Goal: Transaction & Acquisition: Purchase product/service

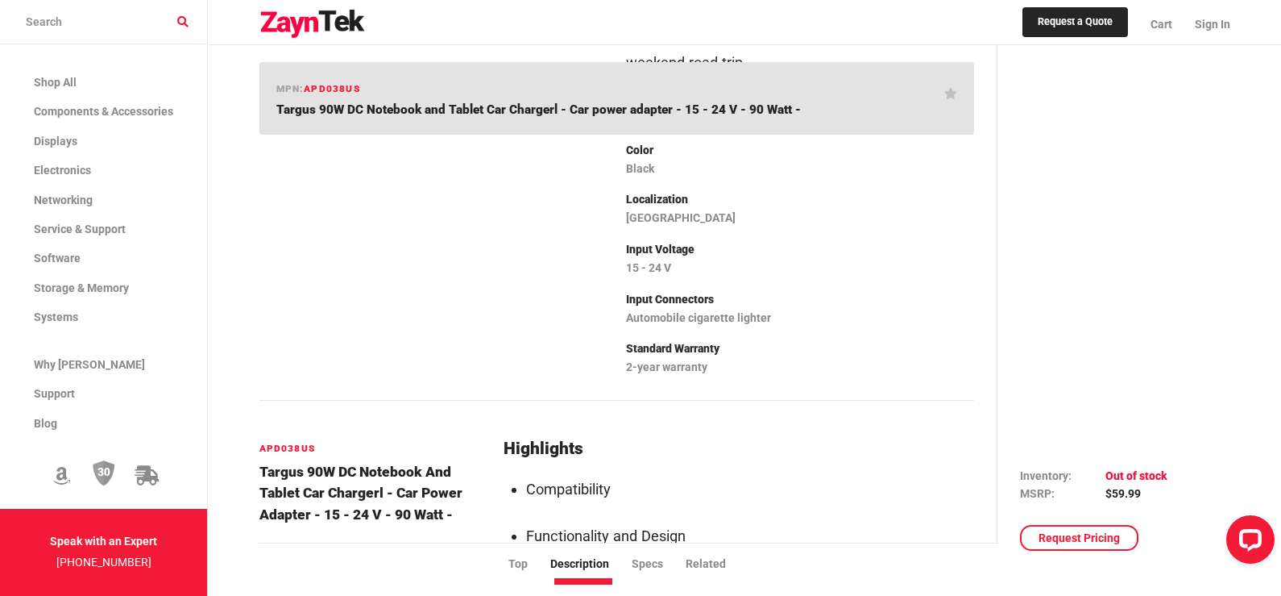
scroll to position [289, 0]
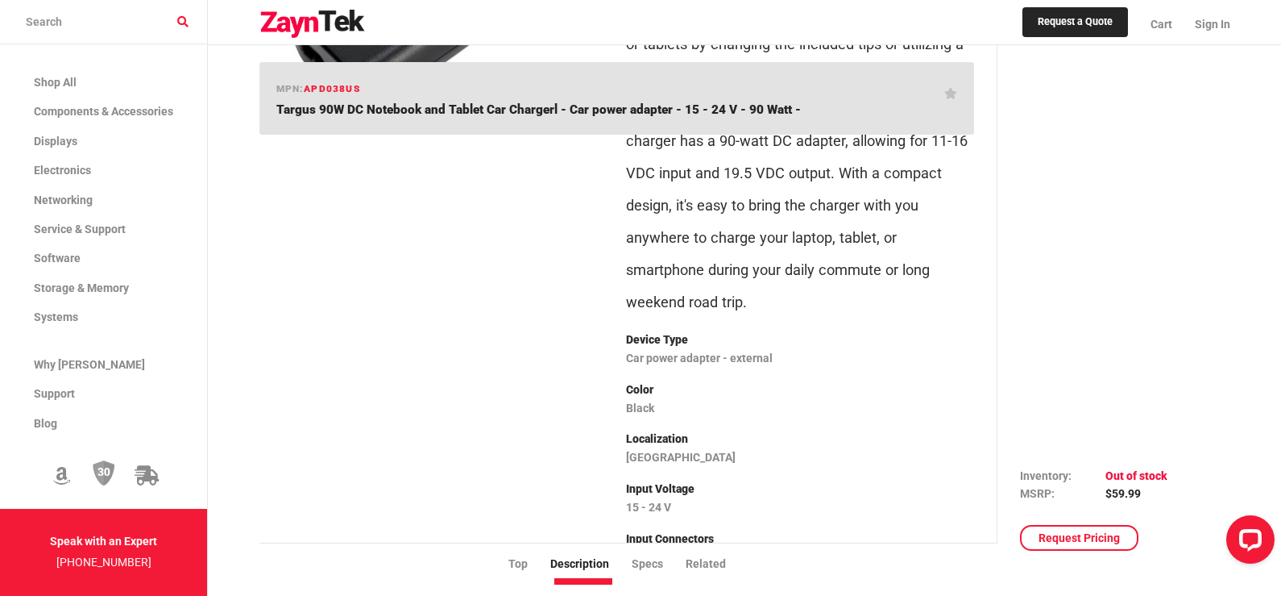
click at [318, 206] on div at bounding box center [434, 268] width 368 height 759
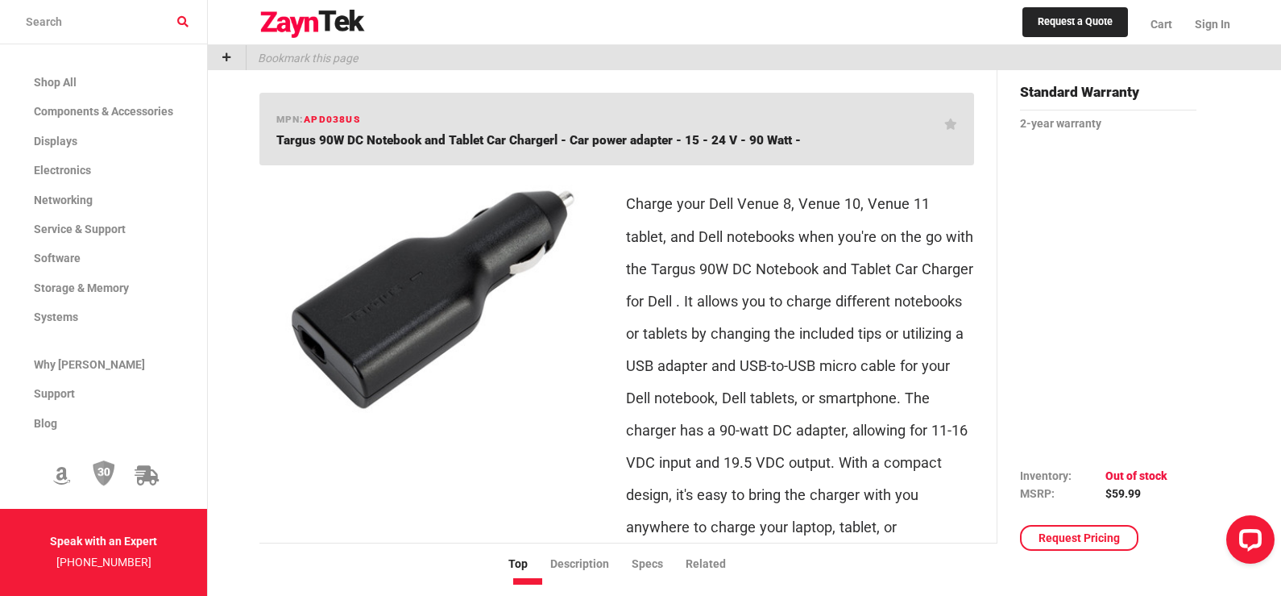
drag, startPoint x: 185, startPoint y: 0, endPoint x: 752, endPoint y: 407, distance: 698.3
click at [752, 407] on p "Charge your Dell Venue 8, Venue 10, Venue 11 tablet, and Dell notebooks when yo…" at bounding box center [800, 398] width 348 height 420
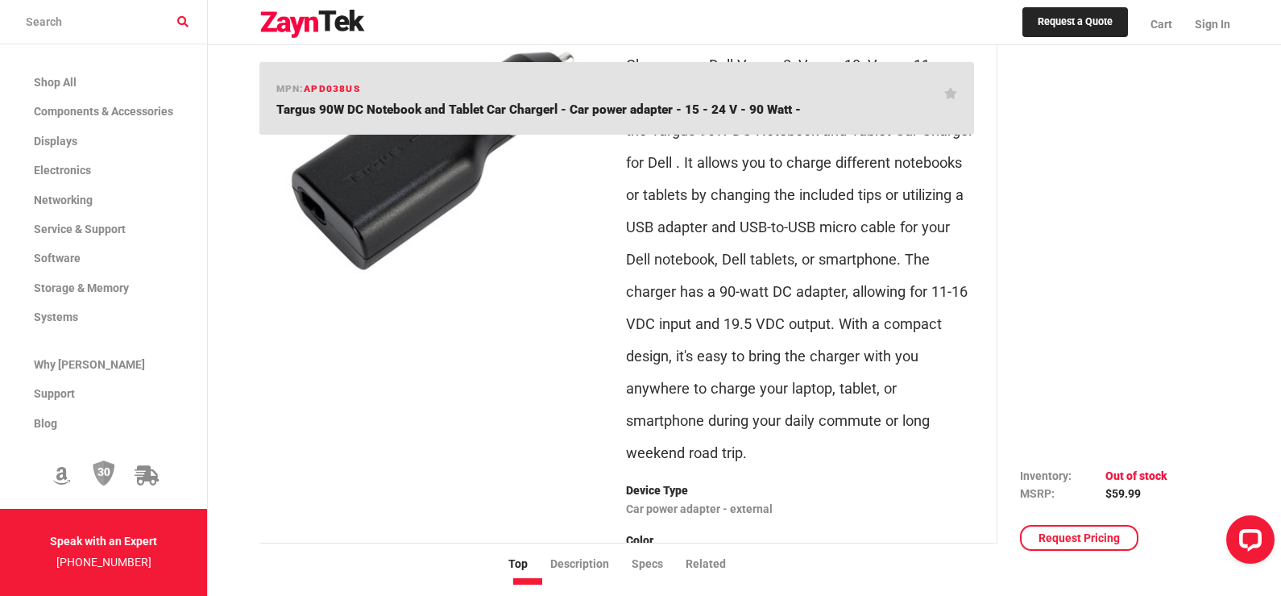
scroll to position [161, 0]
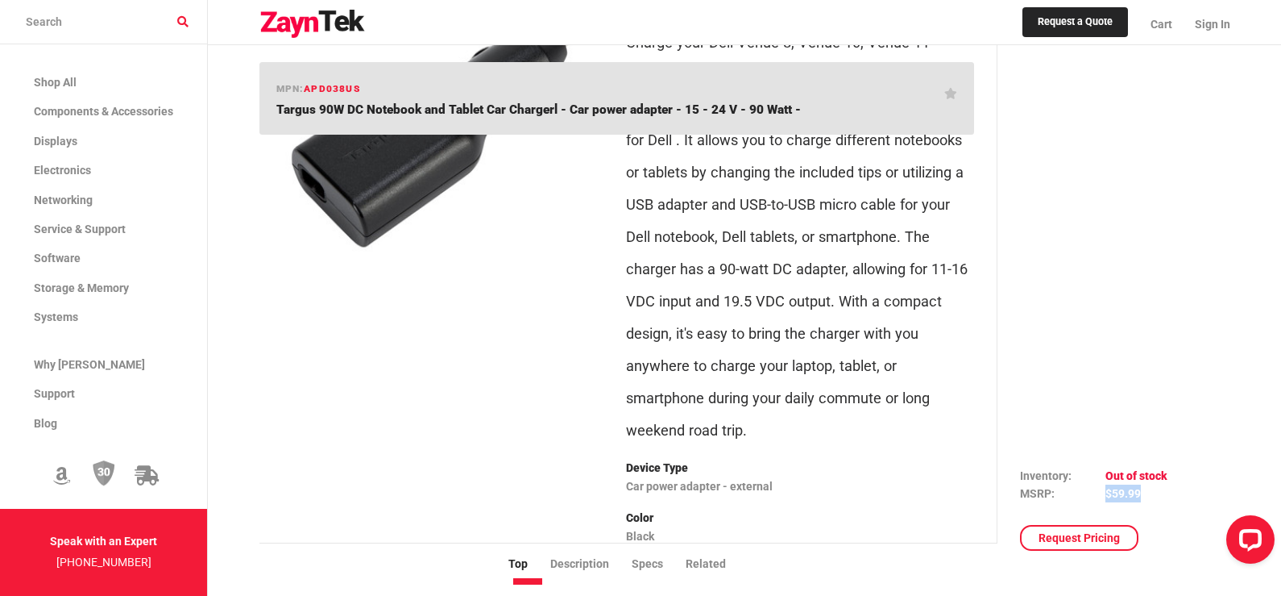
drag, startPoint x: 1102, startPoint y: 492, endPoint x: 1149, endPoint y: 494, distance: 47.6
click at [1149, 494] on tr "MSRP $59.99" at bounding box center [1093, 493] width 147 height 18
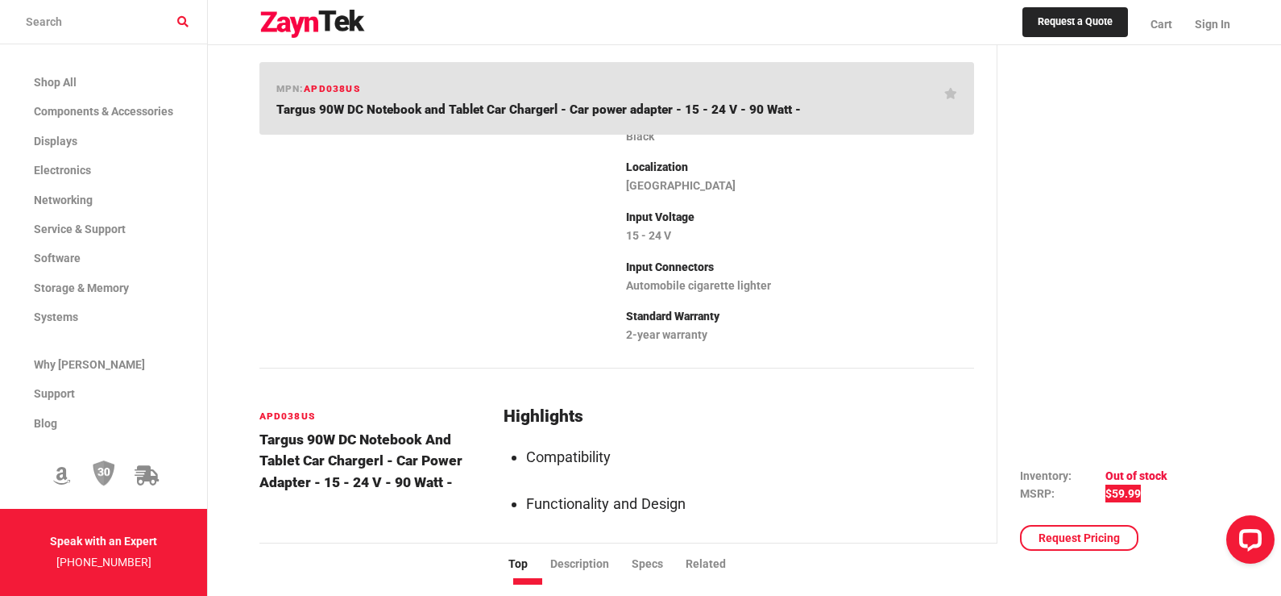
scroll to position [564, 0]
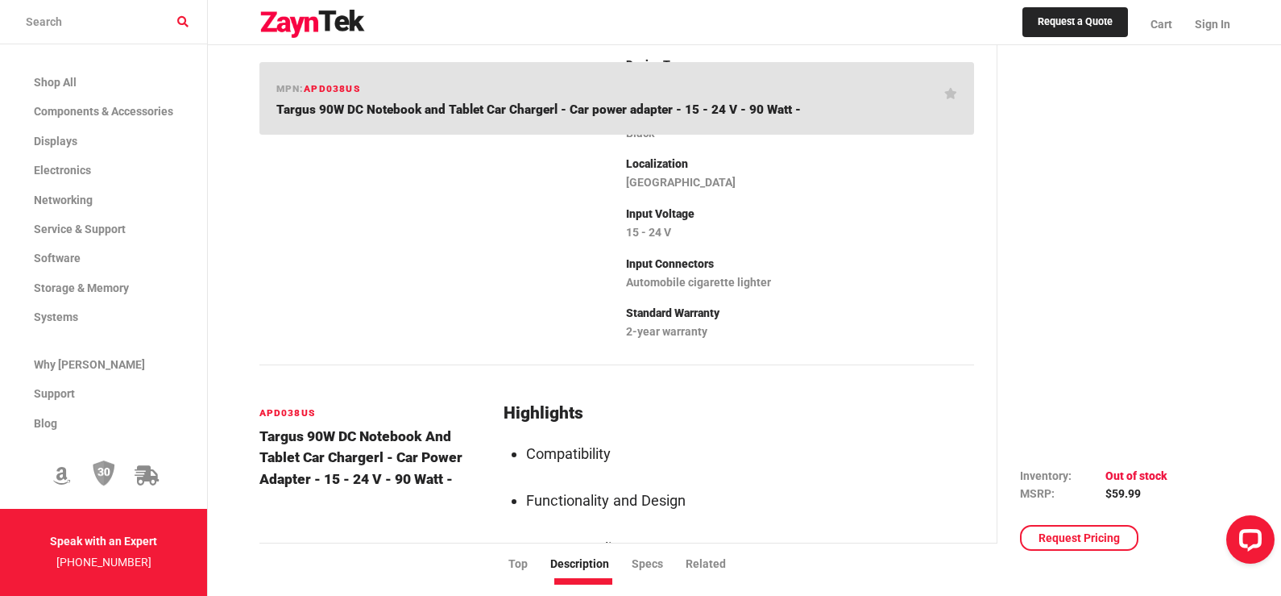
click at [1102, 467] on td "Inventory" at bounding box center [1062, 475] width 85 height 18
drag, startPoint x: 1018, startPoint y: 464, endPoint x: 1144, endPoint y: 495, distance: 130.2
drag, startPoint x: 1111, startPoint y: 488, endPoint x: 1169, endPoint y: 465, distance: 61.8
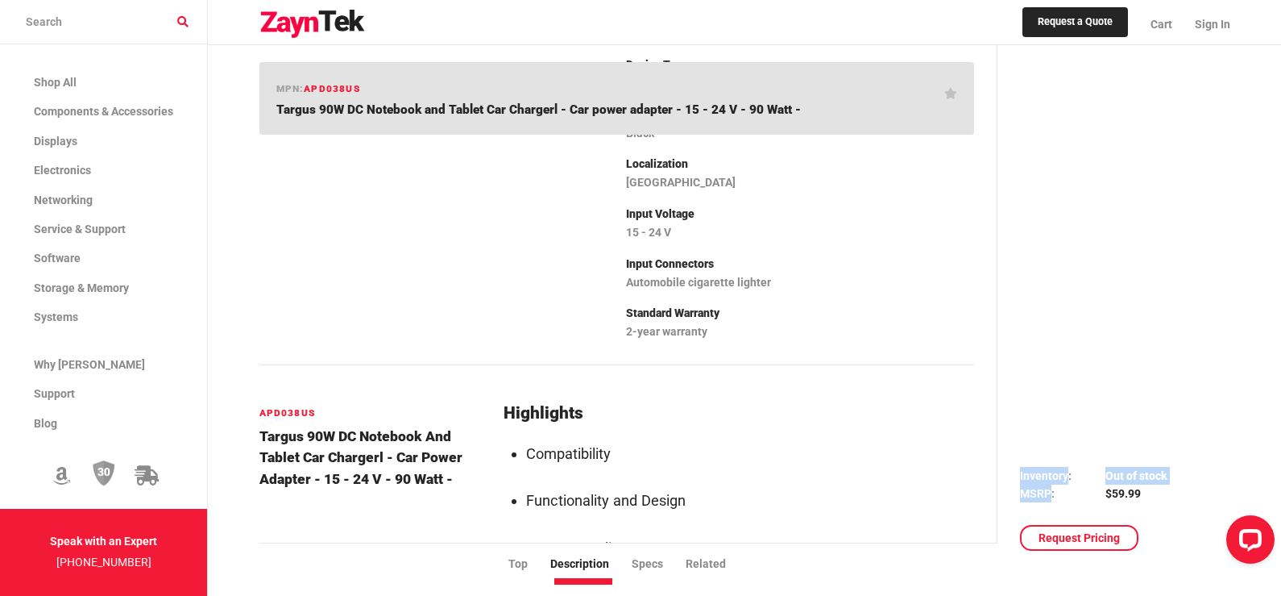
click at [1158, 466] on td "Out of stock" at bounding box center [1137, 475] width 62 height 18
drag, startPoint x: 1136, startPoint y: 493, endPoint x: 1012, endPoint y: 449, distance: 131.8
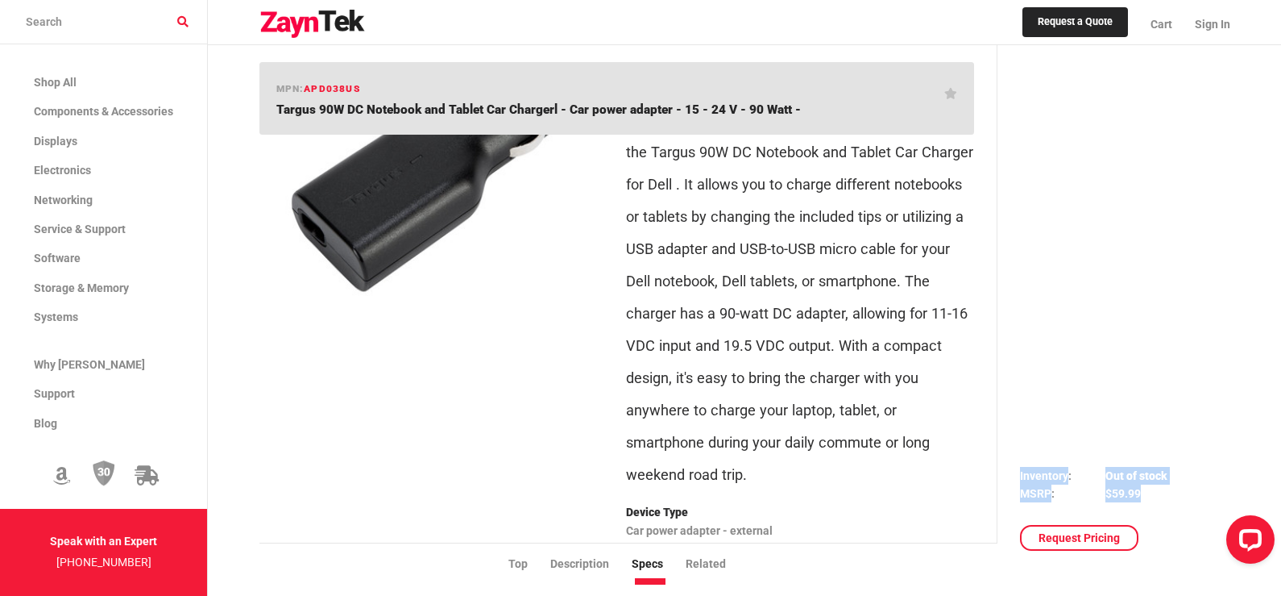
scroll to position [0, 0]
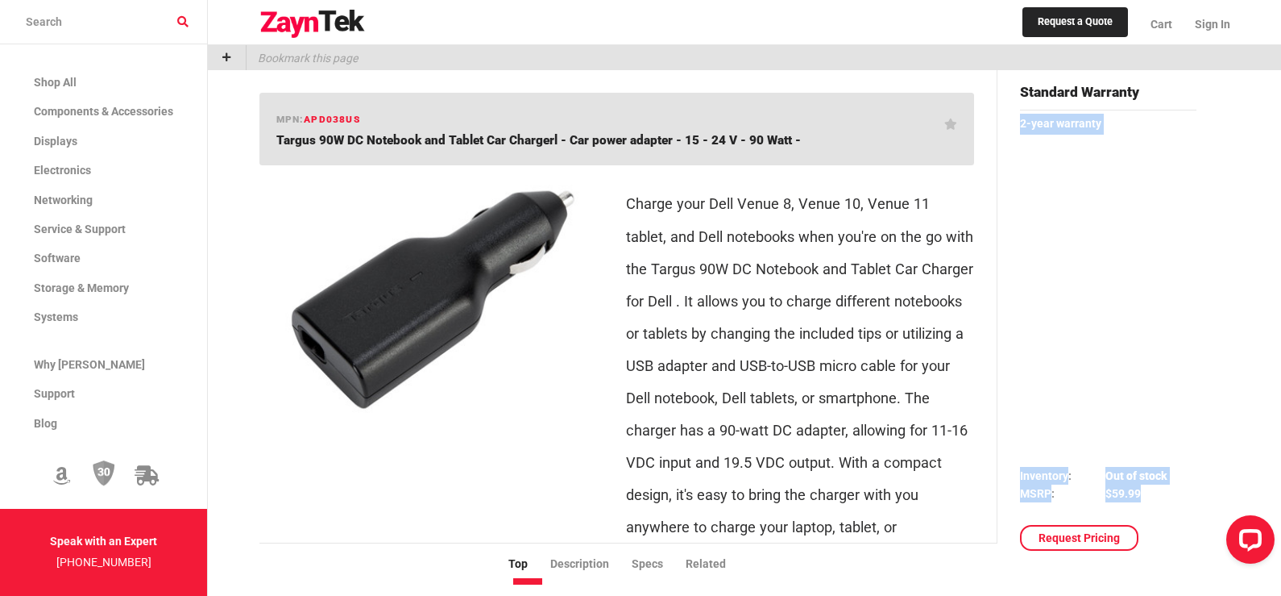
click at [398, 334] on img at bounding box center [433, 299] width 322 height 242
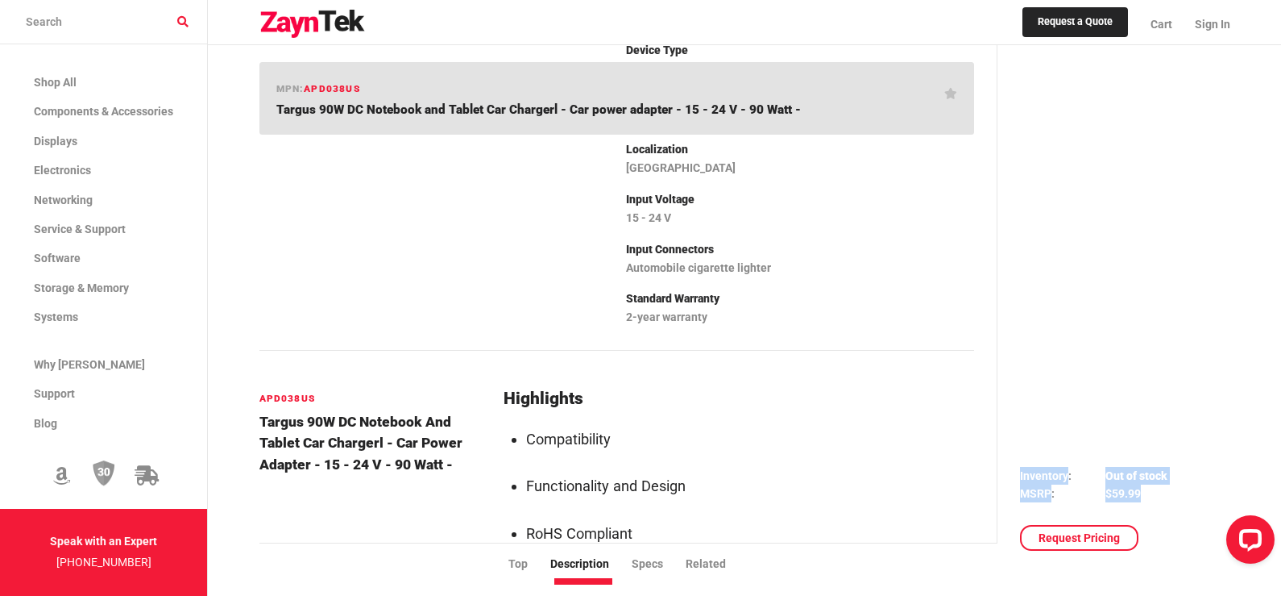
scroll to position [806, 0]
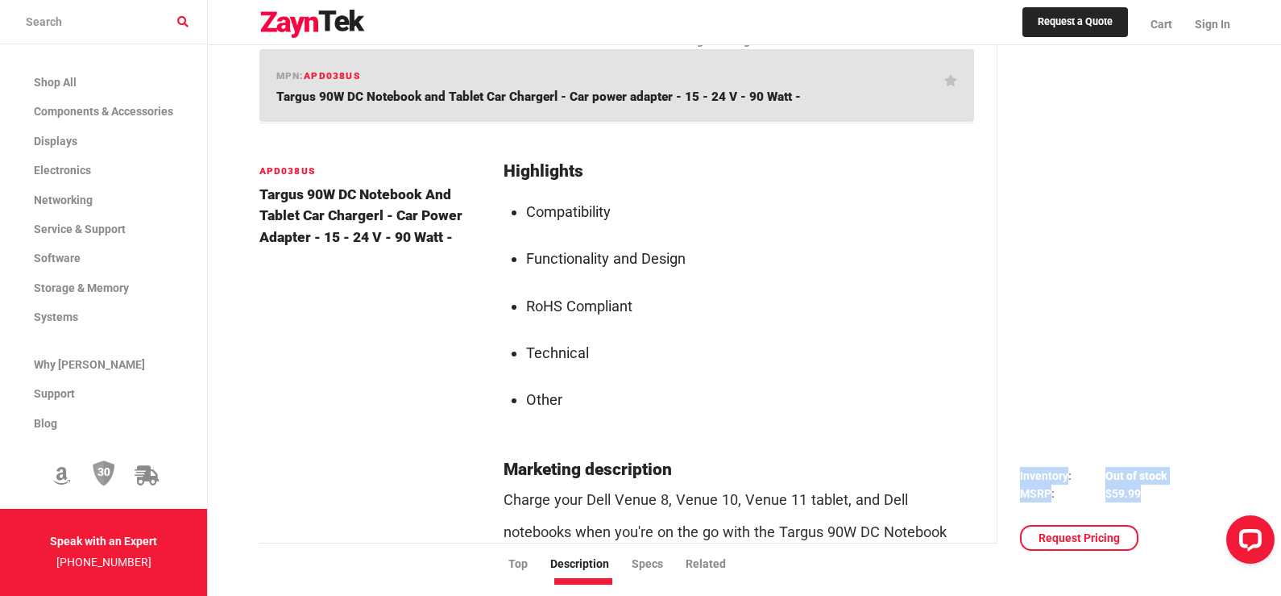
drag, startPoint x: 451, startPoint y: 199, endPoint x: 299, endPoint y: 125, distance: 168.7
click at [290, 184] on h4 "Targus 90W DC Notebook and Tablet Car Chargerl - Car power adapter - 15 - 24 V …" at bounding box center [373, 216] width 226 height 64
click at [612, 243] on li "Functionality and Design" at bounding box center [749, 259] width 447 height 32
click at [663, 243] on li "Functionality and Design" at bounding box center [749, 259] width 447 height 32
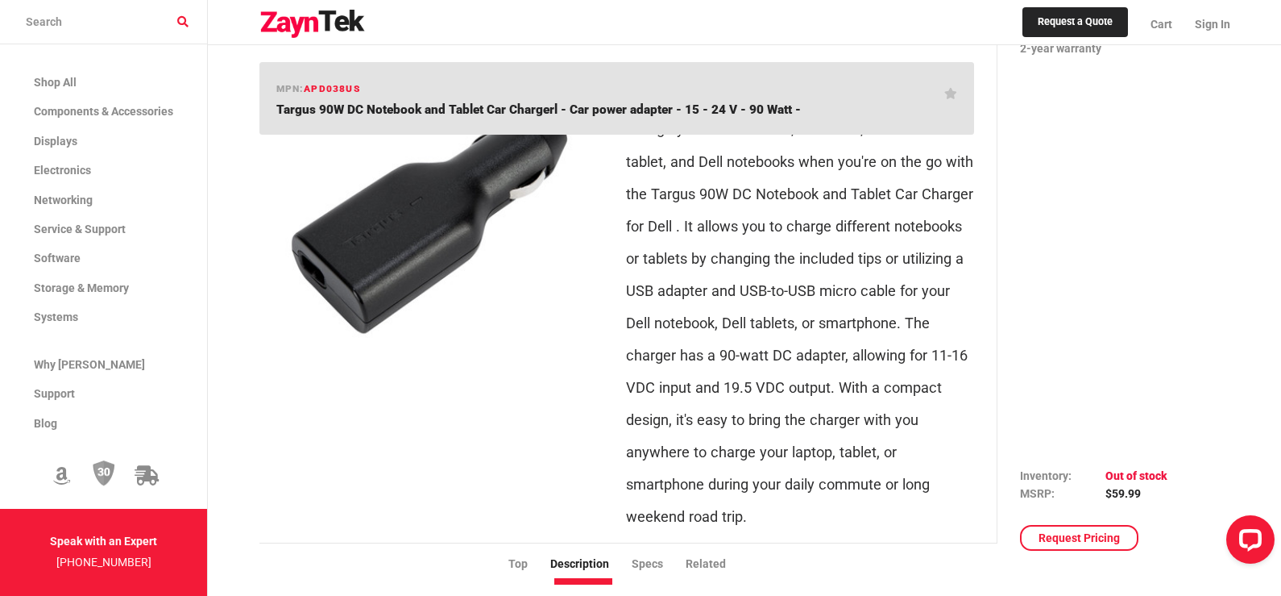
scroll to position [0, 0]
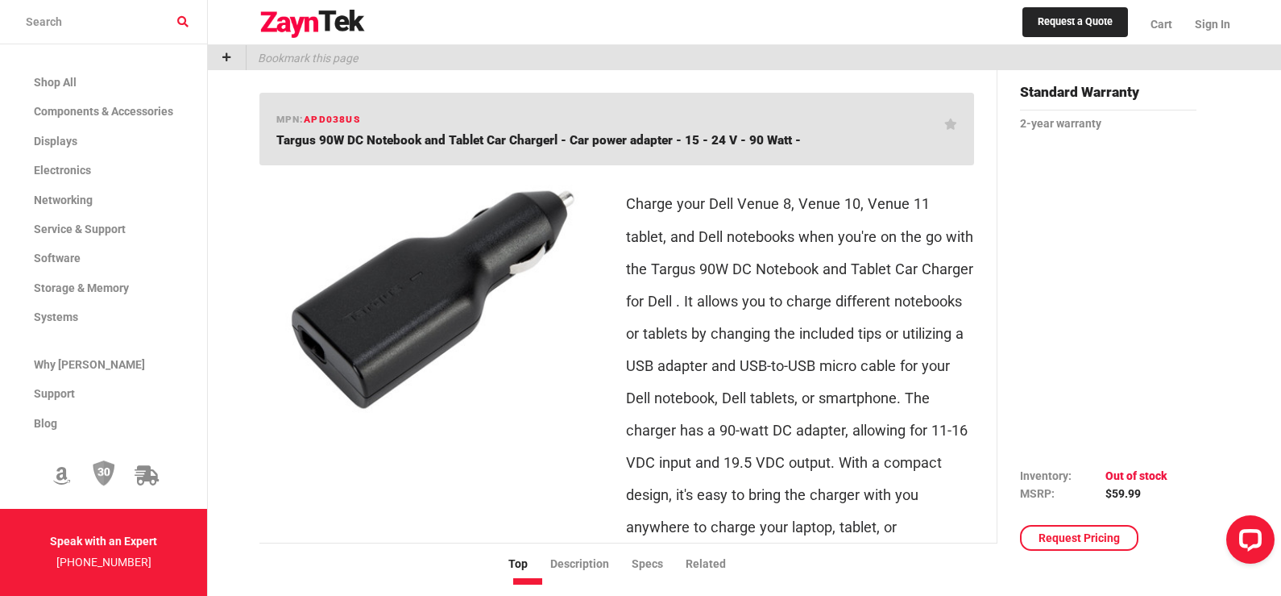
drag, startPoint x: 276, startPoint y: 132, endPoint x: 794, endPoint y: 149, distance: 518.5
click at [801, 136] on h1 "Targus 90W DC Notebook and Tablet Car Chargerl - Car power adapter - 15 - 24 V …" at bounding box center [610, 140] width 669 height 16
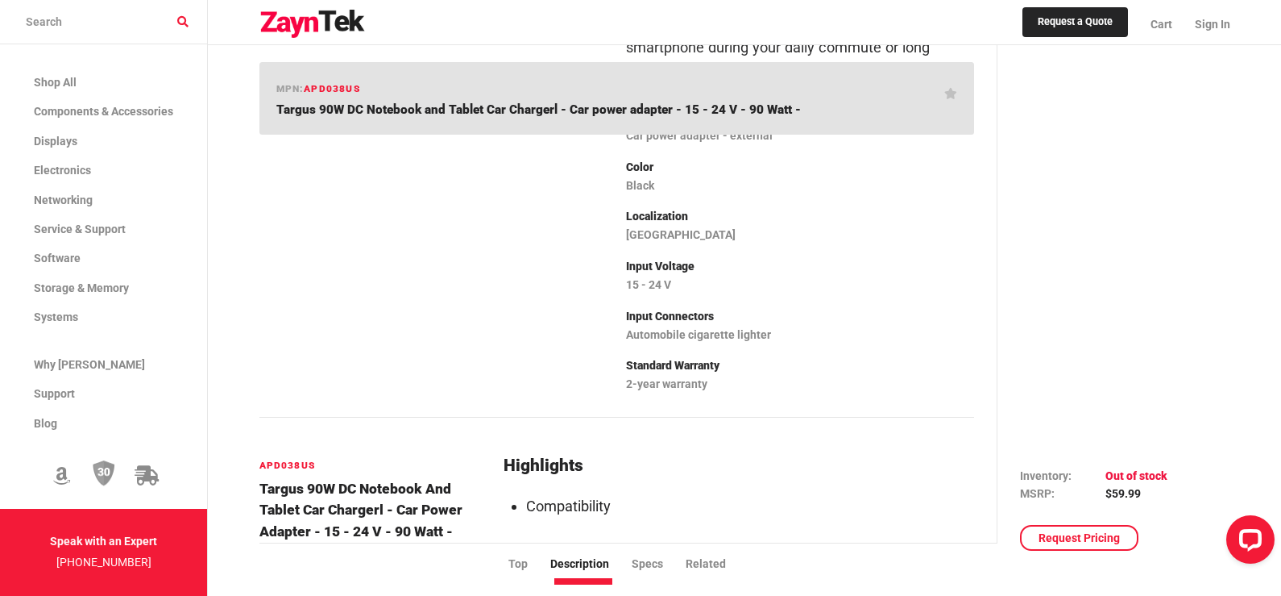
scroll to position [242, 0]
